Goal: Task Accomplishment & Management: Complete application form

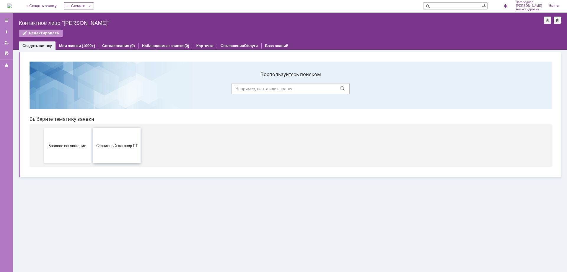
drag, startPoint x: 116, startPoint y: 148, endPoint x: 110, endPoint y: 145, distance: 6.6
click at [110, 145] on button "Сервисный договор ПТ" at bounding box center [116, 145] width 47 height 35
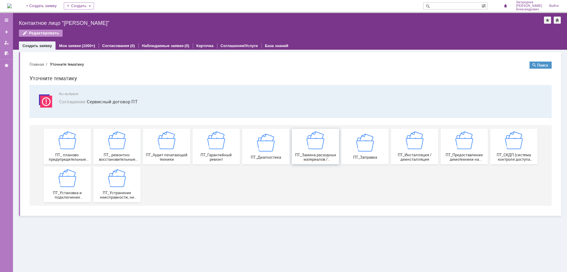
click at [302, 151] on div "ПТ_Замена расходных материалов / ресурсных деталей" at bounding box center [316, 146] width 44 height 30
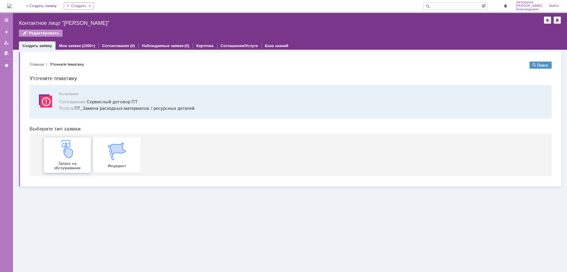
click at [64, 155] on img at bounding box center [68, 149] width 18 height 18
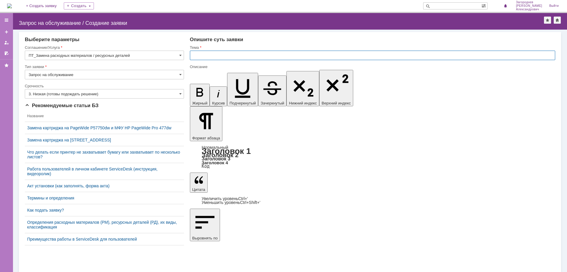
click at [225, 59] on input "text" at bounding box center [373, 55] width 366 height 9
type input "замена картриджа"
